Goal: Transaction & Acquisition: Obtain resource

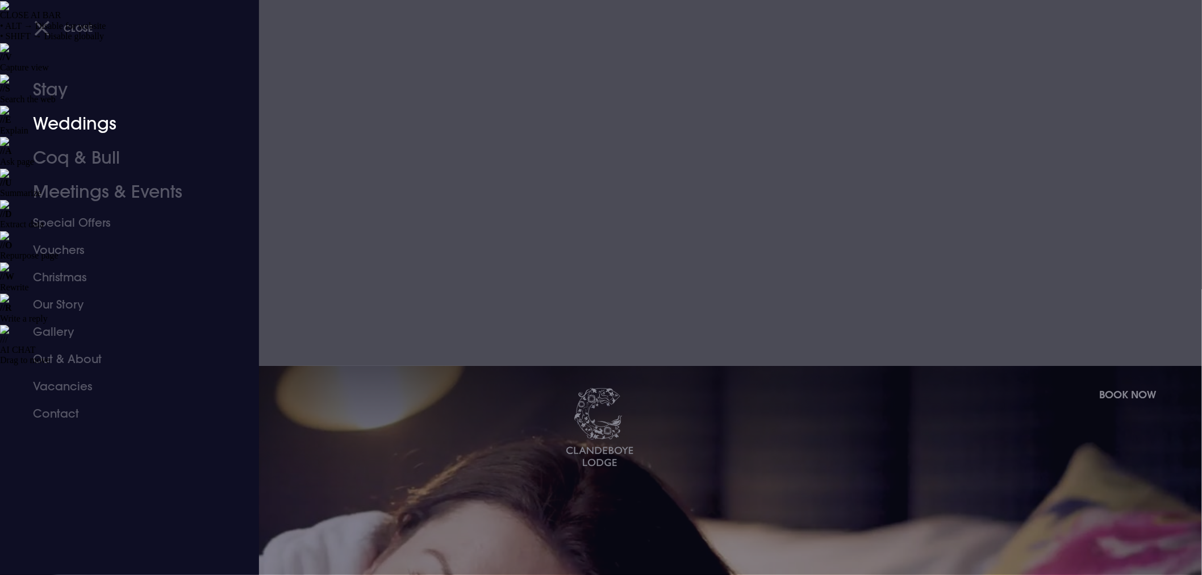
click at [75, 131] on link "Weddings" at bounding box center [122, 124] width 179 height 34
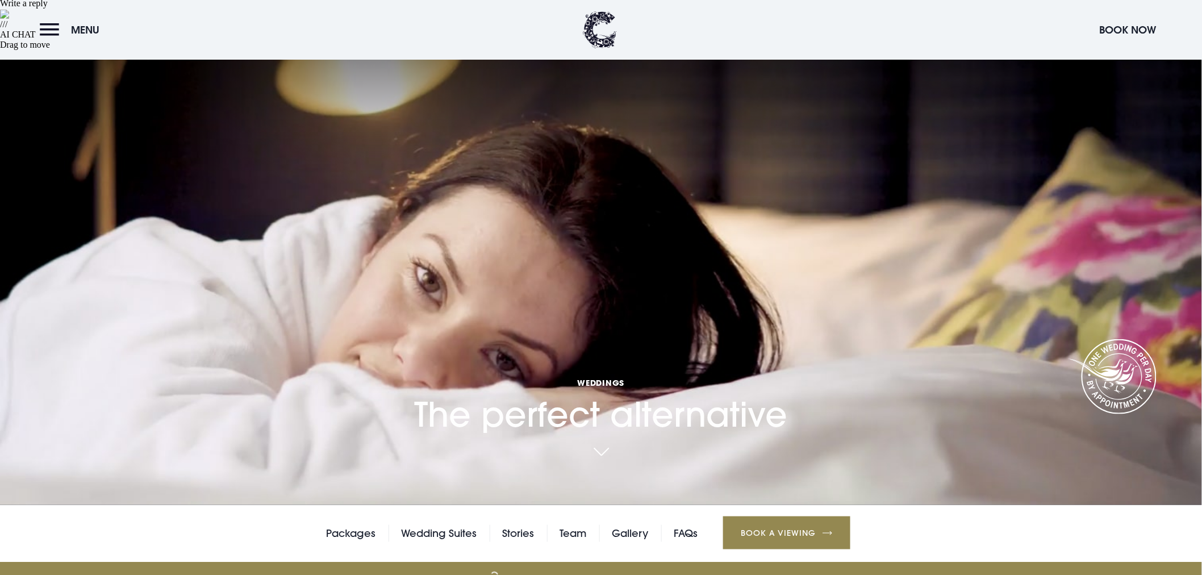
scroll to position [631, 0]
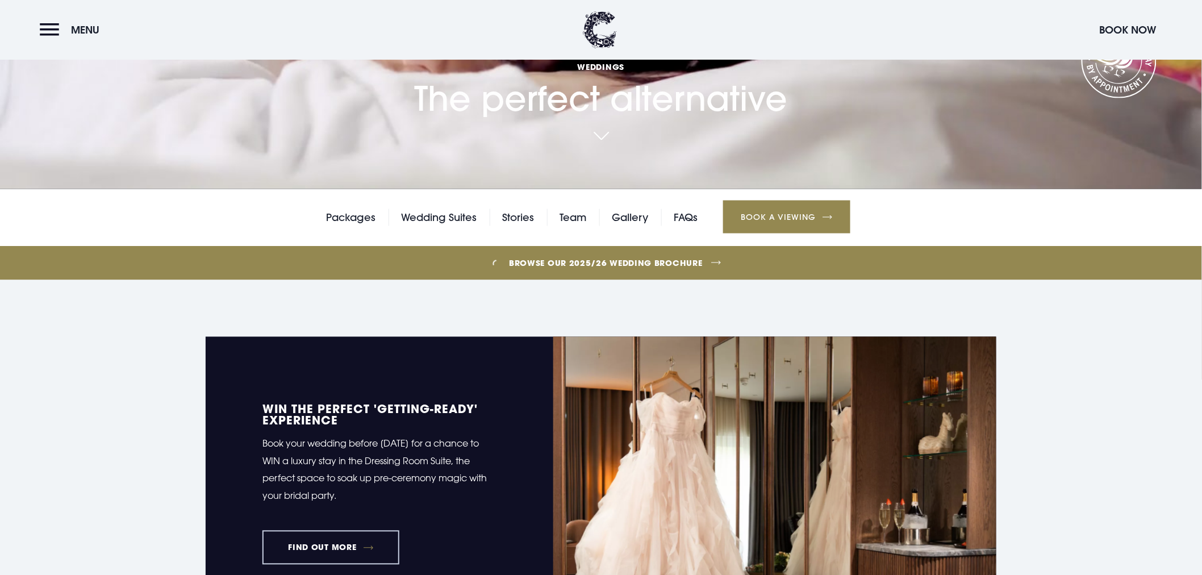
click at [327, 530] on link "FIND OUT MORE" at bounding box center [330, 547] width 137 height 34
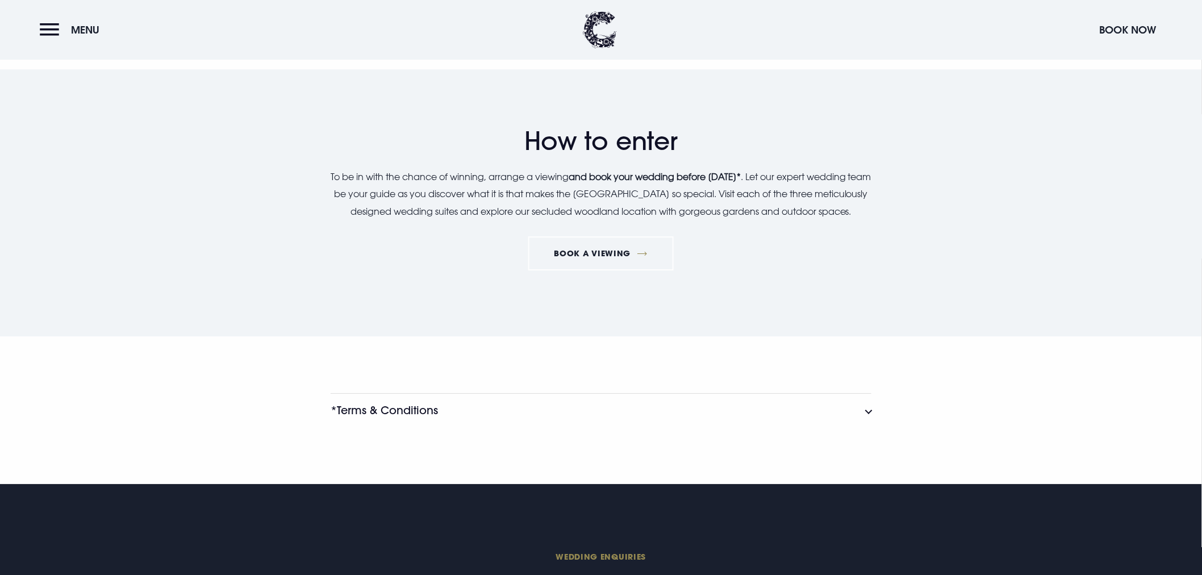
scroll to position [1256, 0]
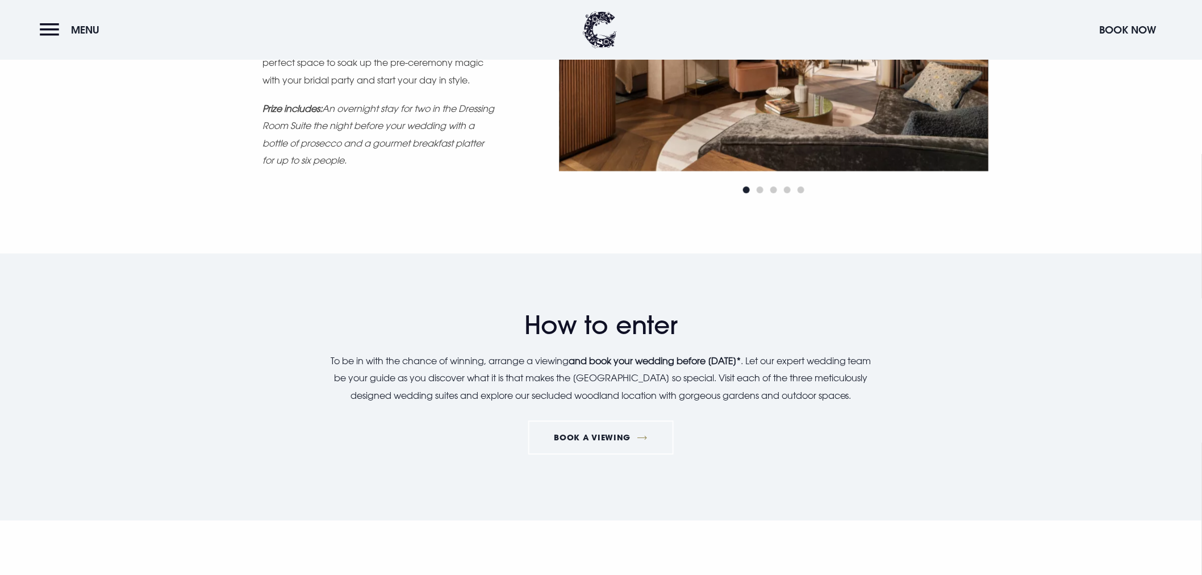
scroll to position [1319, 0]
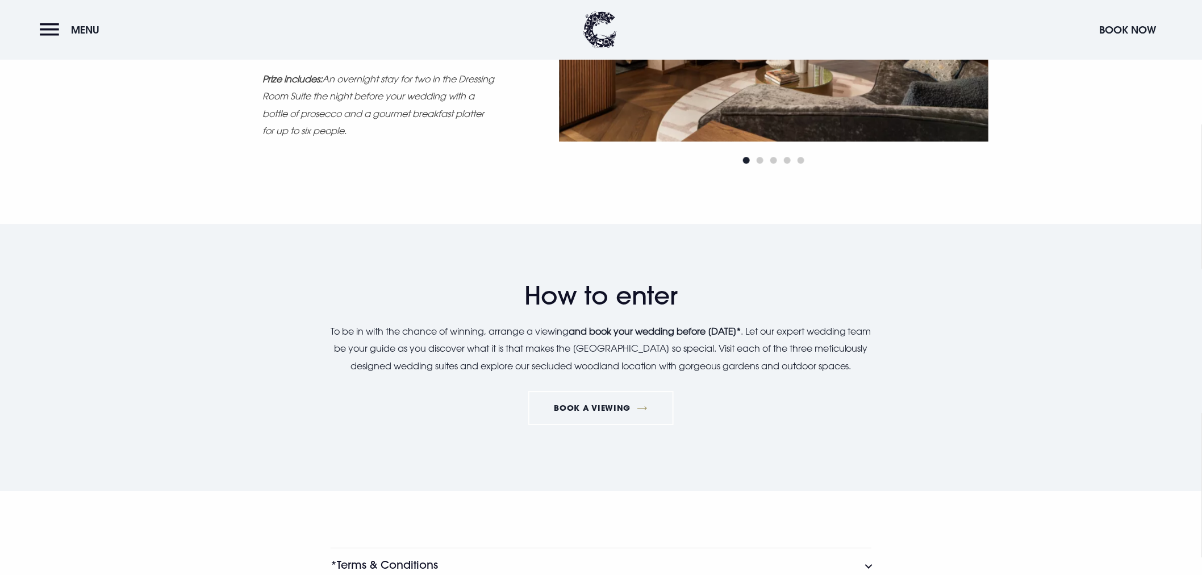
drag, startPoint x: 485, startPoint y: 292, endPoint x: 340, endPoint y: 275, distance: 146.3
copy li "Entry to the competition will be granted to all couples who arrange a viewing a…"
